Goal: Information Seeking & Learning: Learn about a topic

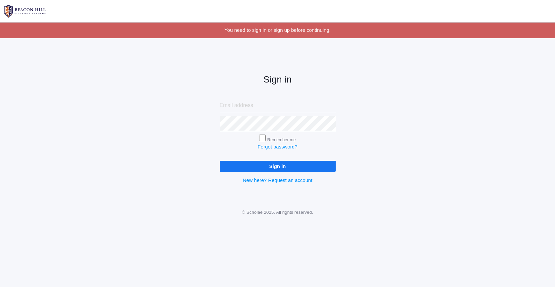
click at [239, 111] on input "email" at bounding box center [278, 105] width 116 height 15
click at [428, 133] on div "Sign in Remember me Forgot password? Sign in New here? Request an account" at bounding box center [277, 123] width 555 height 154
click at [316, 106] on input "email" at bounding box center [278, 105] width 116 height 15
click at [272, 113] on form "Remember me Forgot password? Sign in" at bounding box center [278, 135] width 116 height 74
click at [276, 106] on input "email" at bounding box center [278, 105] width 116 height 15
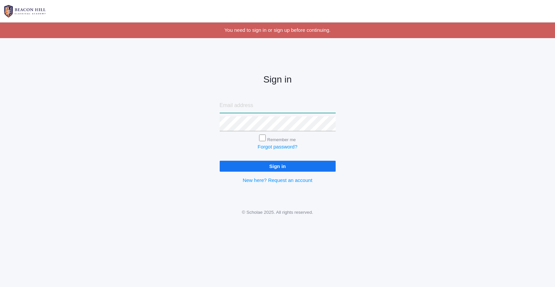
type input "caittourje@gmail.com"
click at [263, 136] on input "Remember me" at bounding box center [262, 138] width 7 height 7
checkbox input "true"
click at [276, 166] on input "Sign in" at bounding box center [278, 166] width 116 height 11
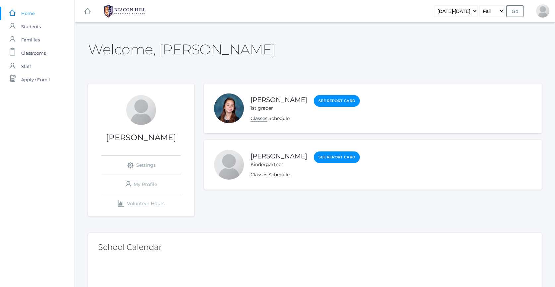
click at [260, 118] on link "Classes" at bounding box center [259, 118] width 17 height 6
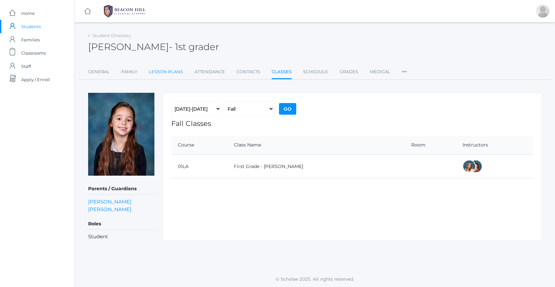
click at [162, 71] on link "Lesson Plans" at bounding box center [166, 71] width 34 height 13
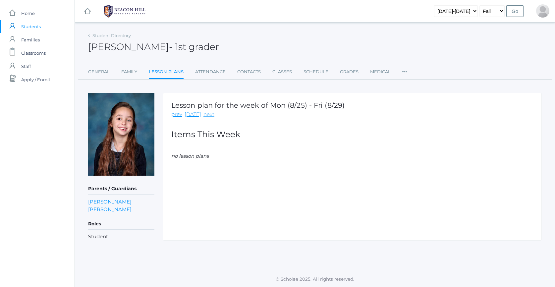
click at [207, 117] on link "next" at bounding box center [209, 115] width 11 height 8
click at [222, 175] on link "Week_1_Grammar_1_Hybrid_plans.pdf" at bounding box center [225, 173] width 94 height 6
click at [85, 16] on link "icons/ui/navigation/home Created with Sketch." at bounding box center [87, 11] width 7 height 22
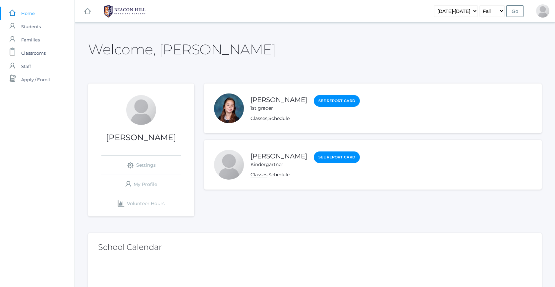
click at [263, 177] on link "Classes" at bounding box center [259, 175] width 17 height 6
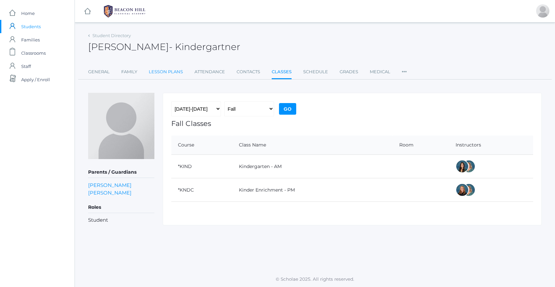
click at [162, 72] on link "Lesson Plans" at bounding box center [166, 71] width 34 height 13
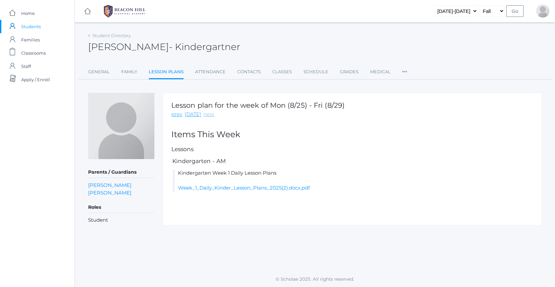
click at [206, 117] on link "next" at bounding box center [209, 115] width 11 height 8
click at [220, 187] on link "Kindergarten_Hybrid_Lesson_Plans_Week_1.pdf" at bounding box center [237, 188] width 119 height 6
